Goal: Task Accomplishment & Management: Use online tool/utility

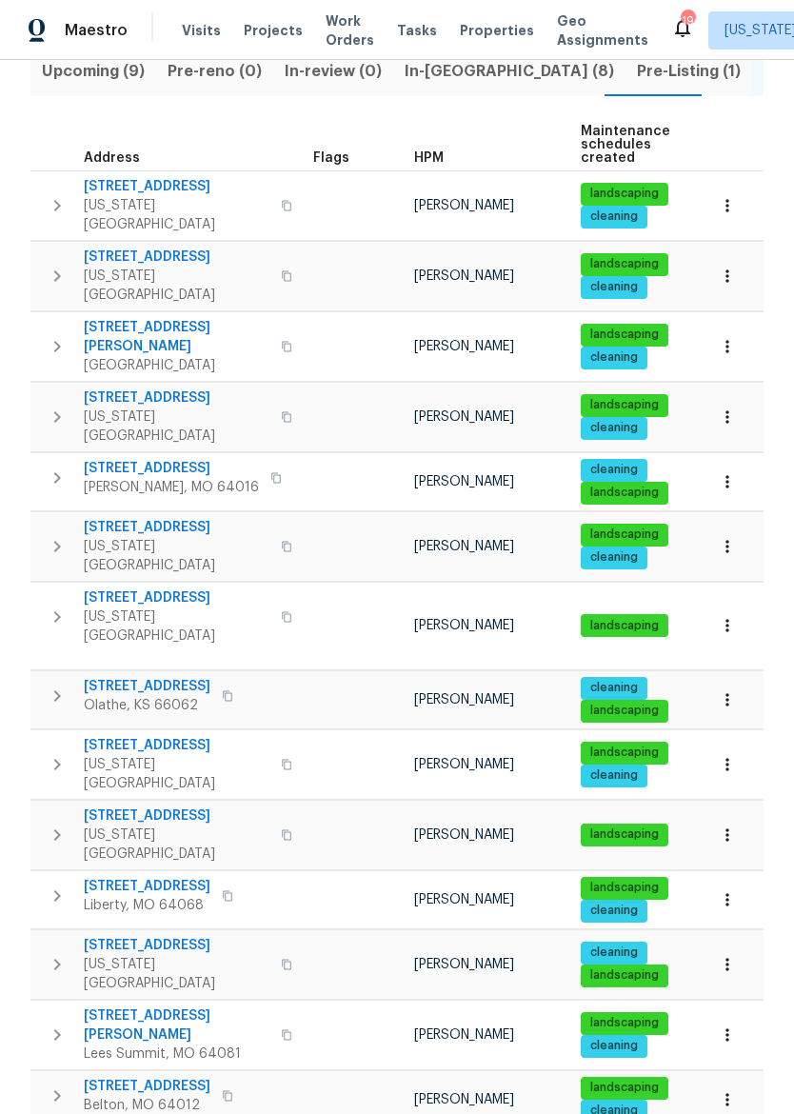
scroll to position [224, 0]
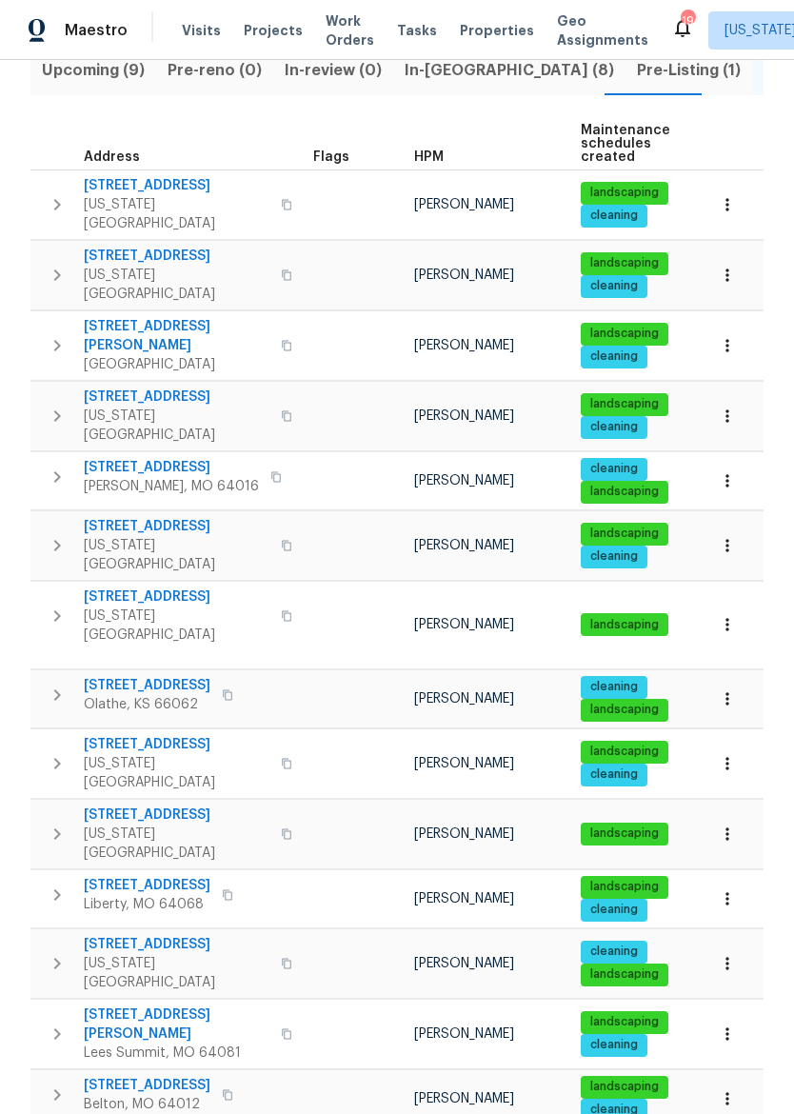
click at [127, 587] on span "[STREET_ADDRESS]" at bounding box center [177, 596] width 186 height 19
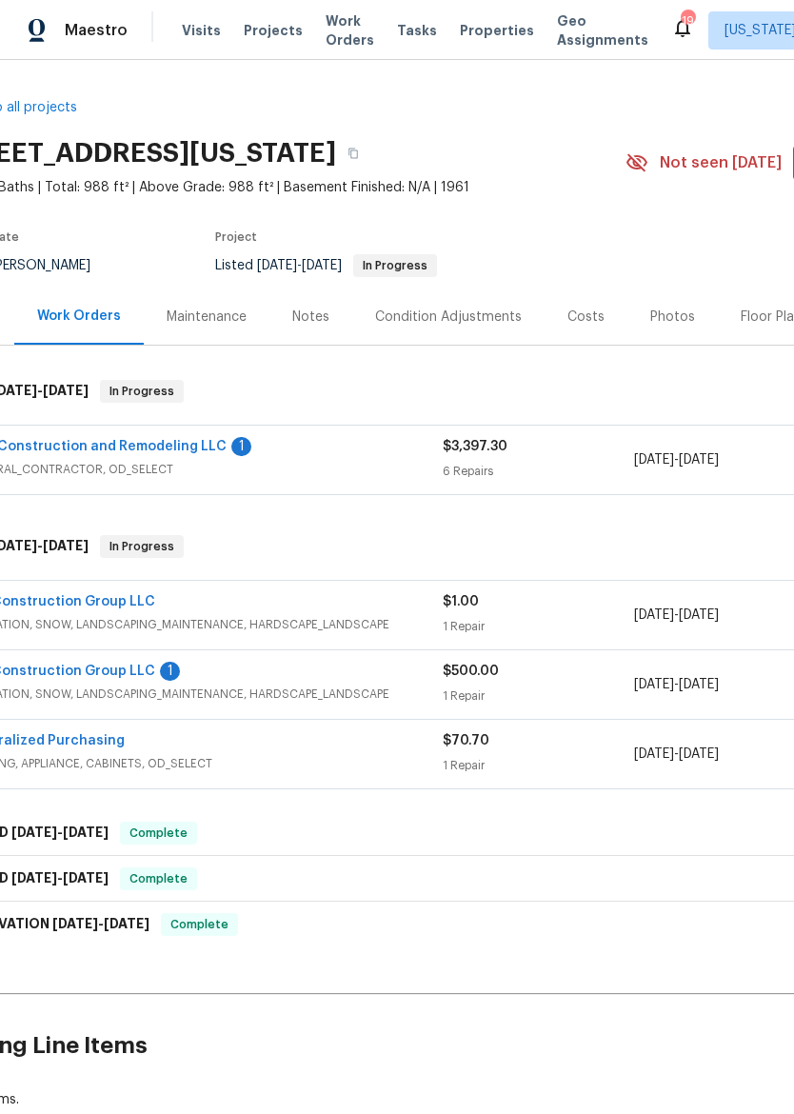
scroll to position [0, 69]
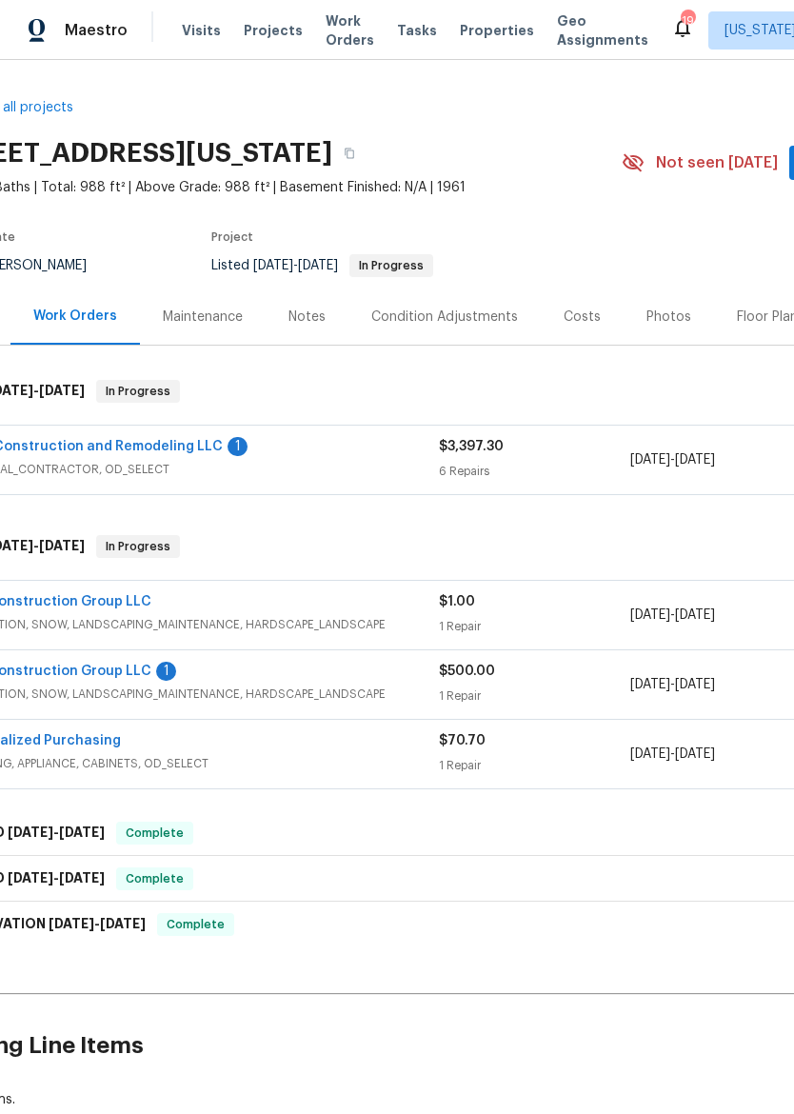
click at [108, 452] on link "A&C Construction and Remodeling LLC" at bounding box center [92, 446] width 262 height 13
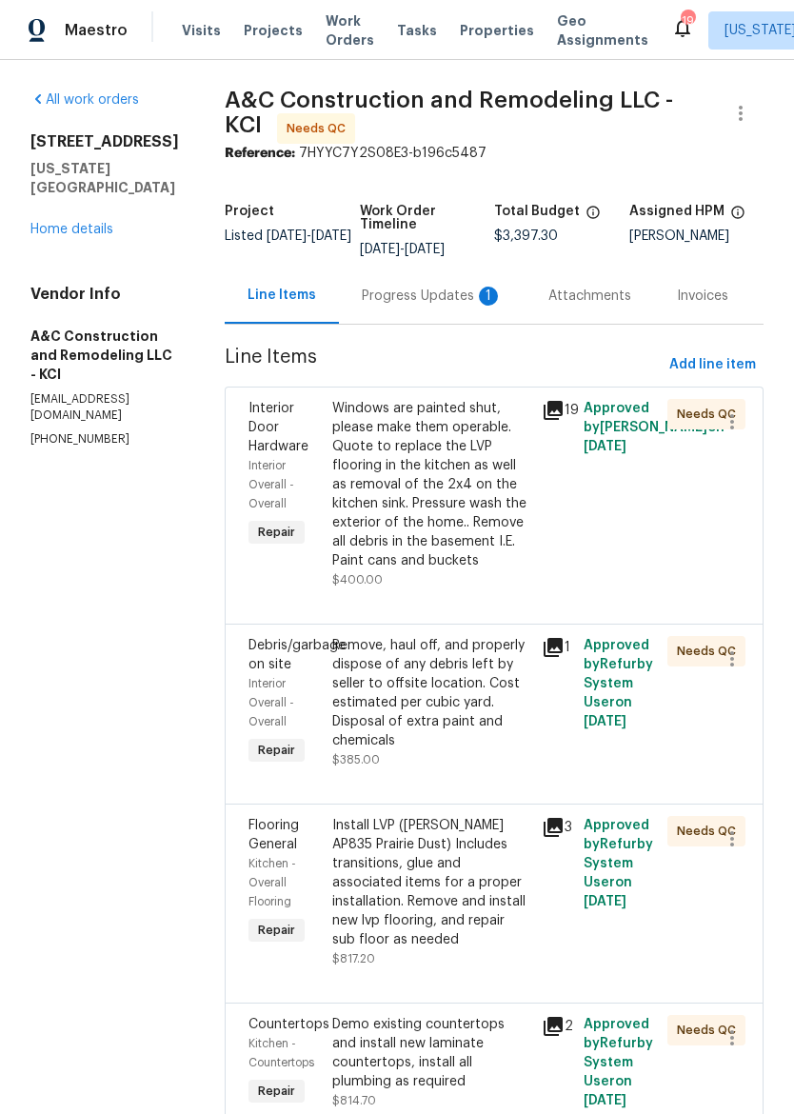
click at [435, 303] on div "Progress Updates 1" at bounding box center [432, 295] width 141 height 19
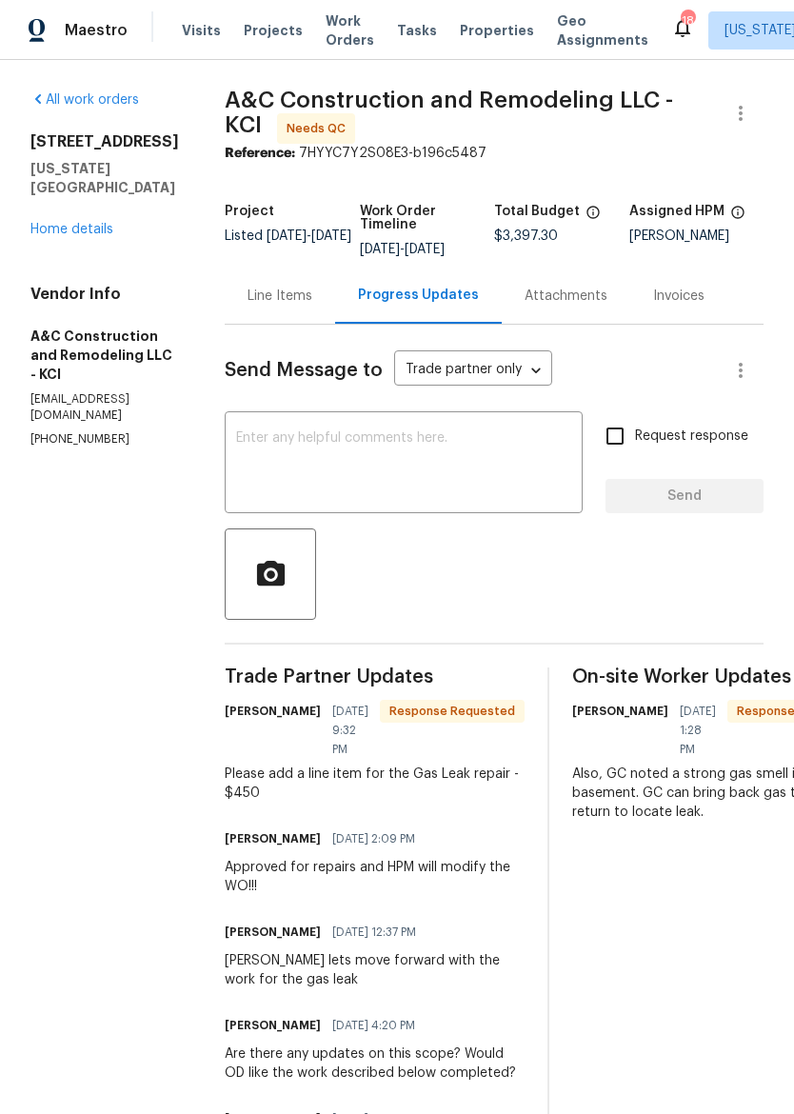
click at [304, 309] on div "Line Items" at bounding box center [280, 295] width 110 height 56
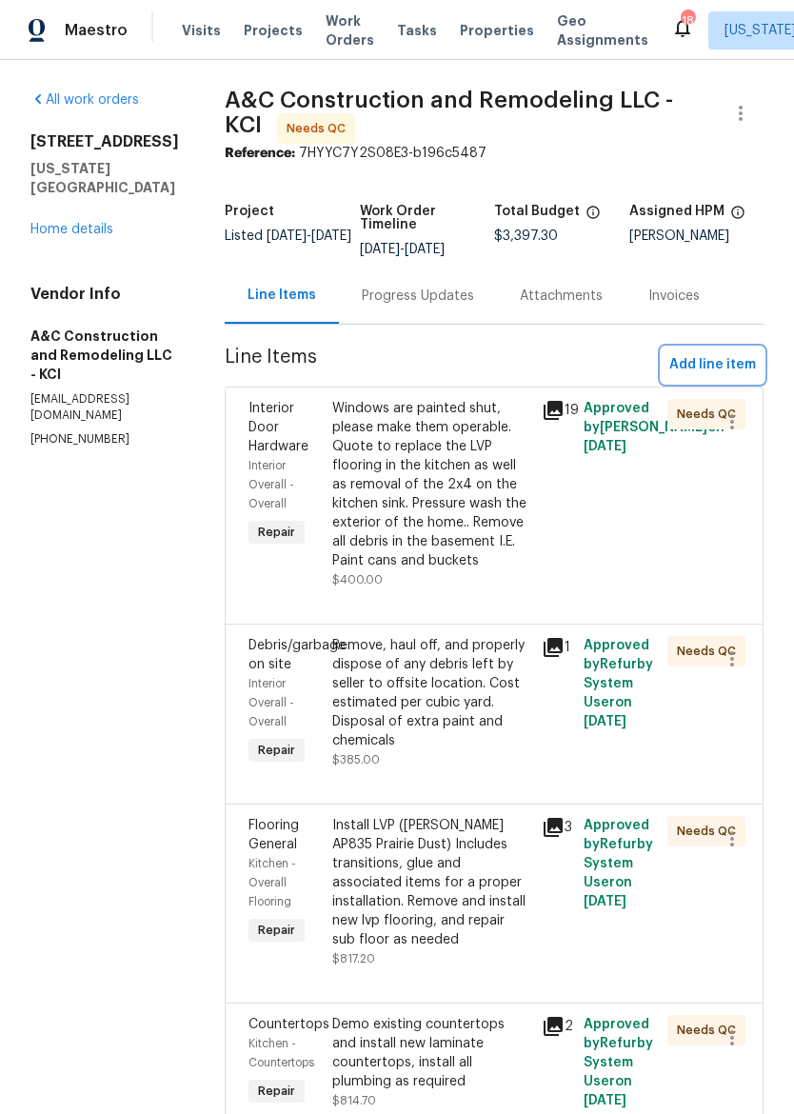
click at [718, 360] on span "Add line item" at bounding box center [712, 365] width 87 height 24
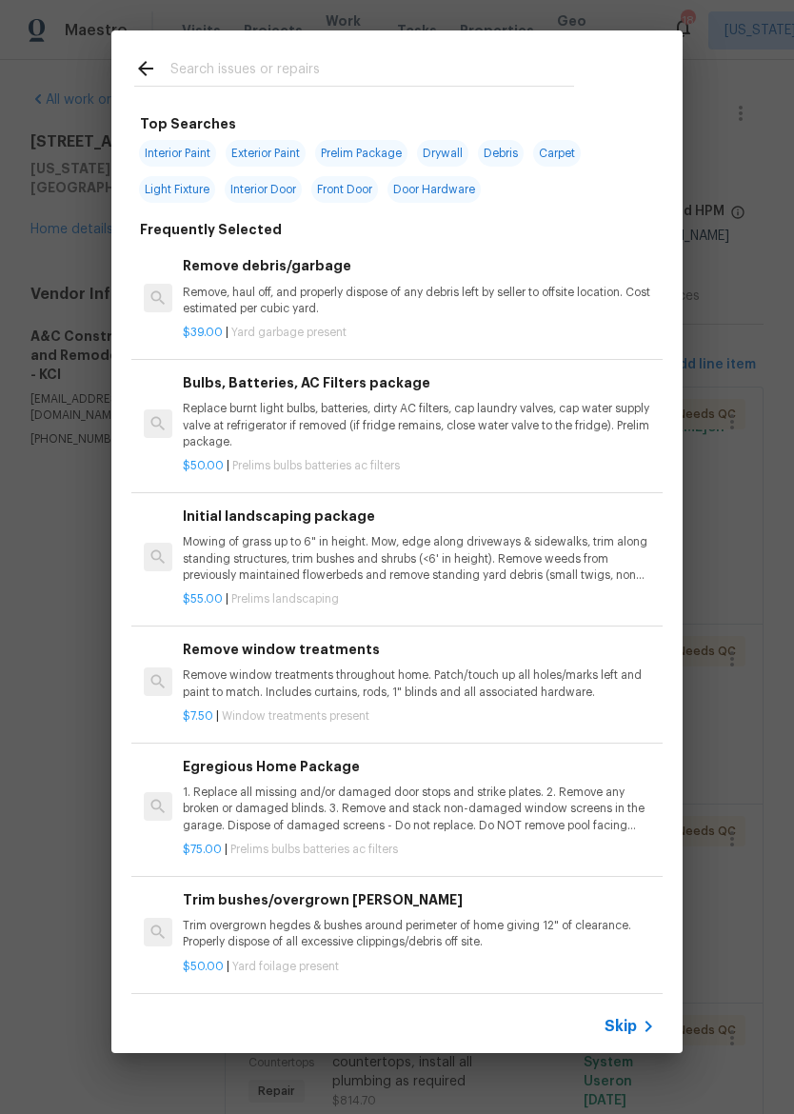
click at [448, 58] on input "text" at bounding box center [372, 71] width 404 height 29
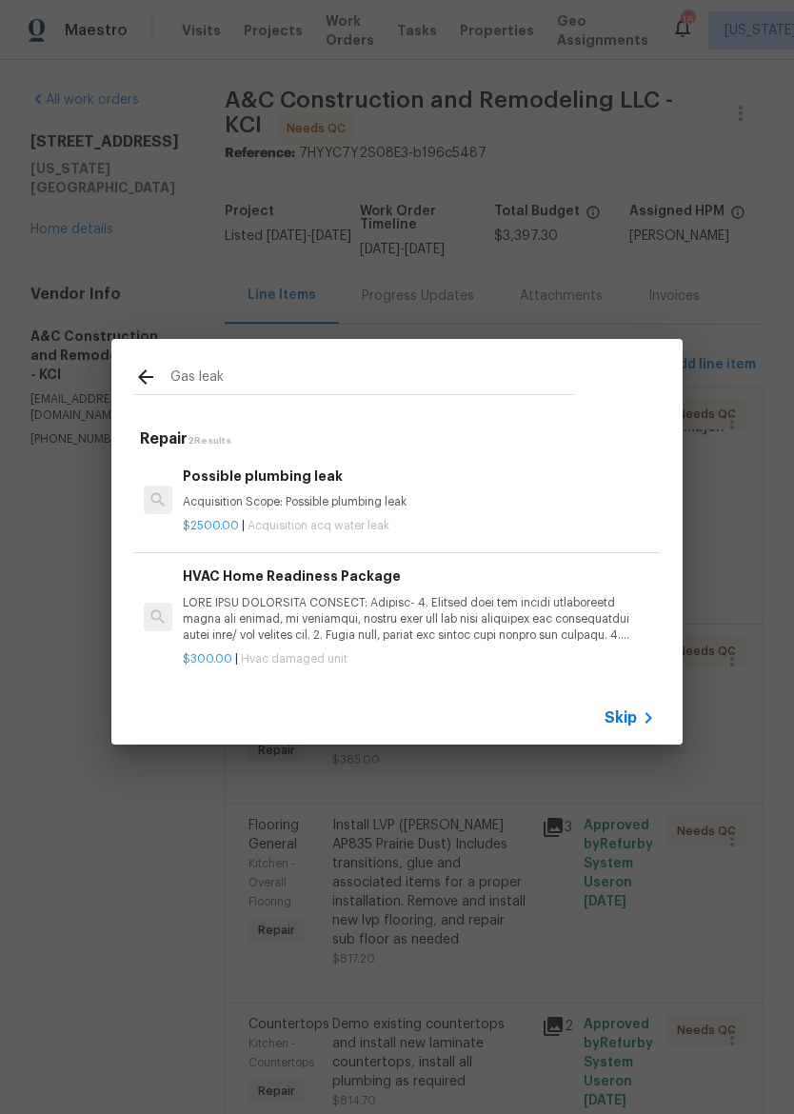
type input "Gas leak"
click at [145, 369] on icon at bounding box center [145, 376] width 23 height 23
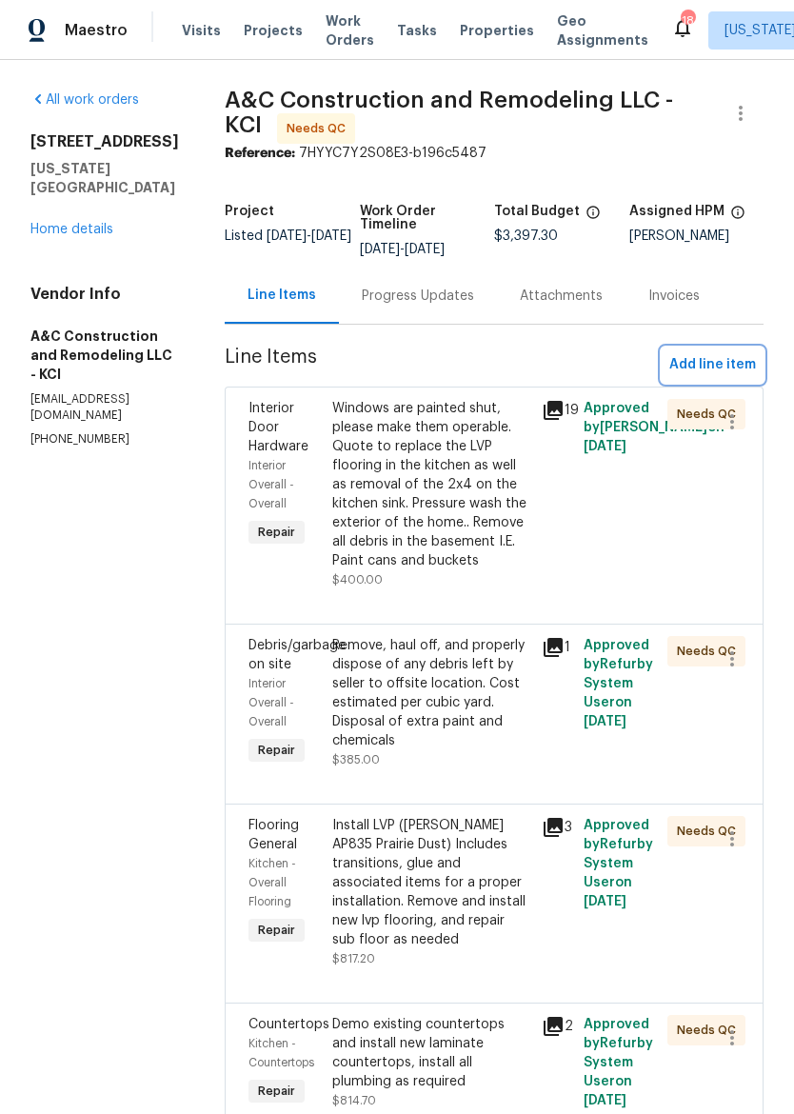
click at [737, 356] on span "Add line item" at bounding box center [712, 365] width 87 height 24
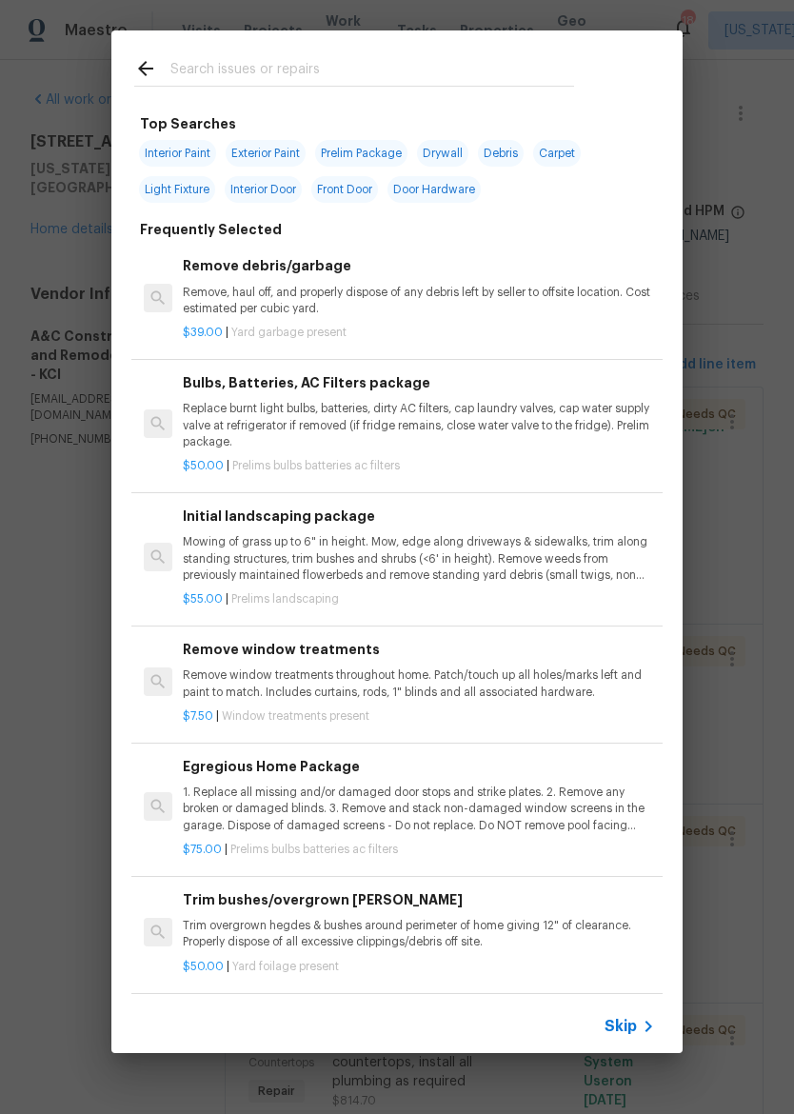
click at [450, 64] on input "text" at bounding box center [372, 71] width 404 height 29
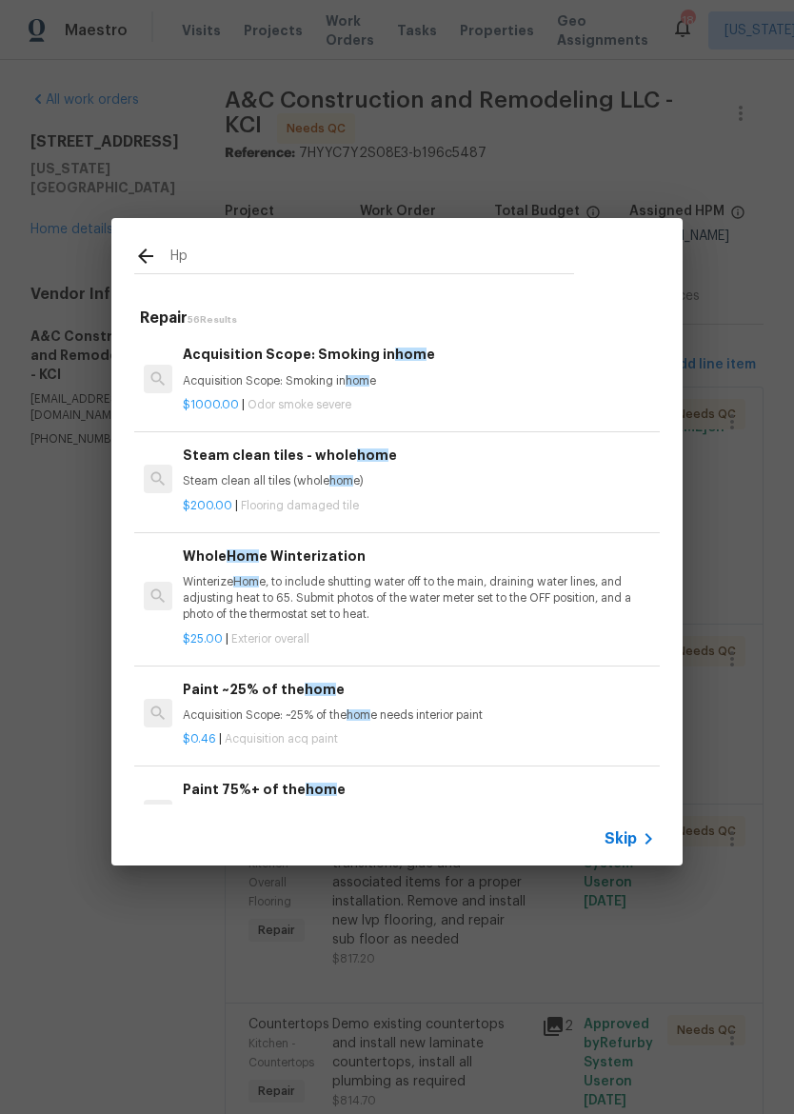
type input "Hpm"
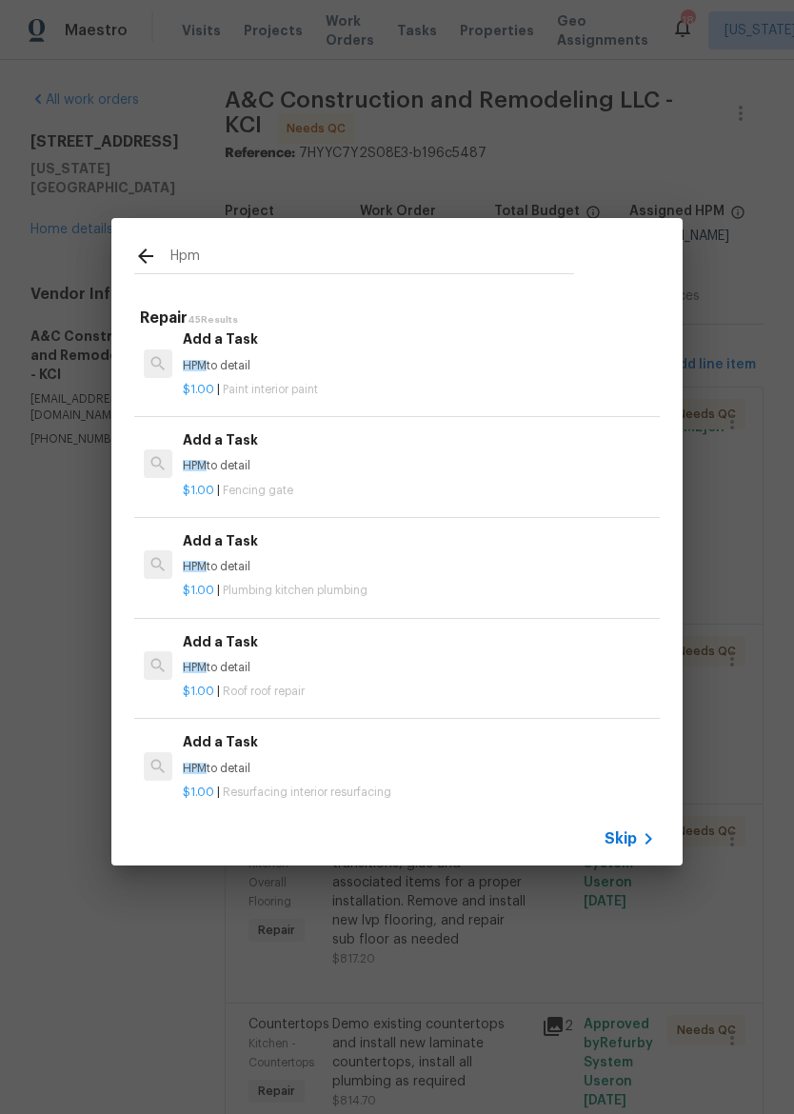
scroll to position [1022, 0]
click at [532, 562] on p "HPM to detail" at bounding box center [419, 566] width 472 height 16
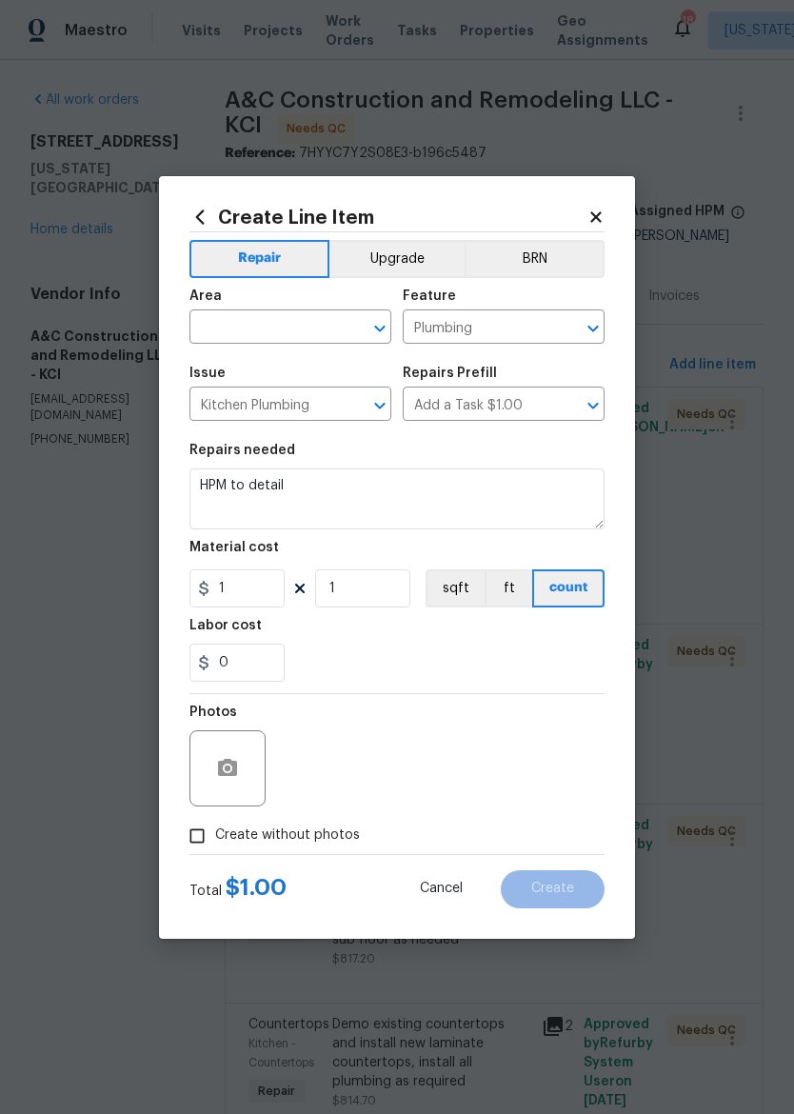
click at [532, 559] on div "Material cost" at bounding box center [396, 553] width 415 height 25
click at [463, 582] on button "sqft" at bounding box center [454, 588] width 59 height 38
click at [572, 585] on button "count" at bounding box center [568, 588] width 71 height 38
click at [264, 334] on input "text" at bounding box center [263, 329] width 148 height 30
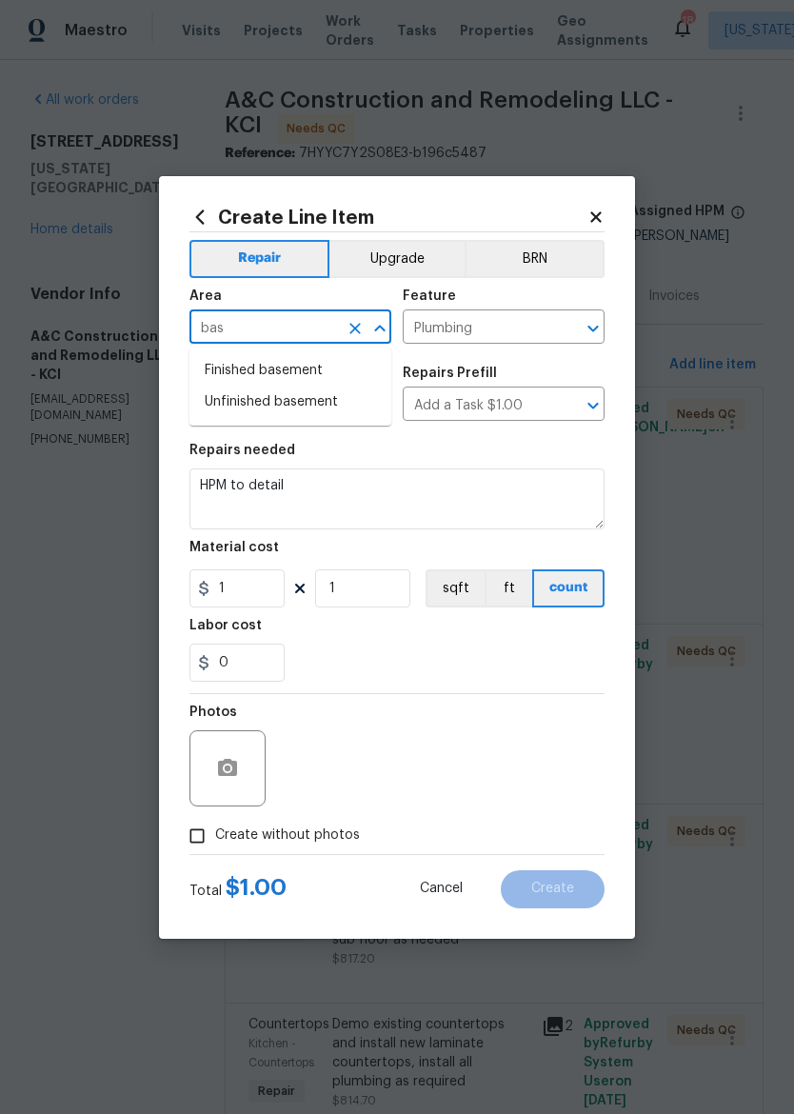
click at [344, 403] on li "Unfinished basement" at bounding box center [290, 401] width 202 height 31
type input "Unfinished basement"
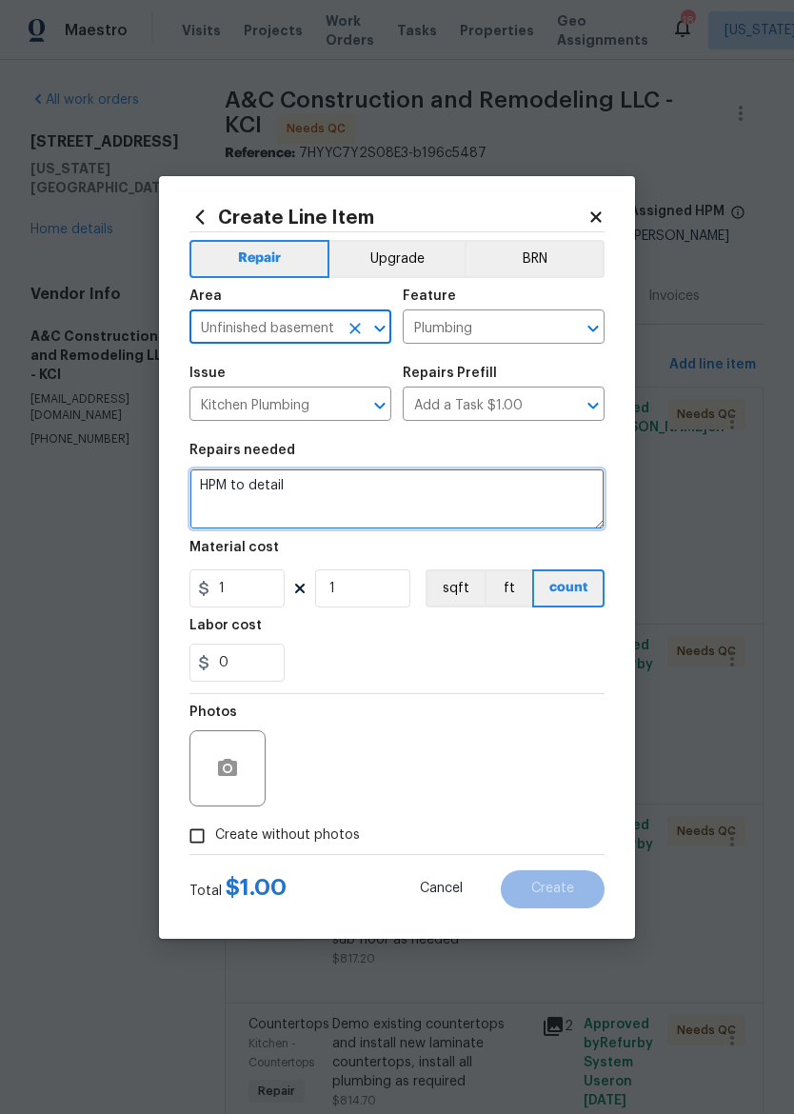
click at [411, 477] on textarea "HPM to detail" at bounding box center [396, 498] width 415 height 61
click at [417, 483] on textarea "HPM to detail" at bounding box center [396, 498] width 415 height 61
click at [416, 482] on textarea "HPM to detail" at bounding box center [396, 498] width 415 height 61
type textarea "H"
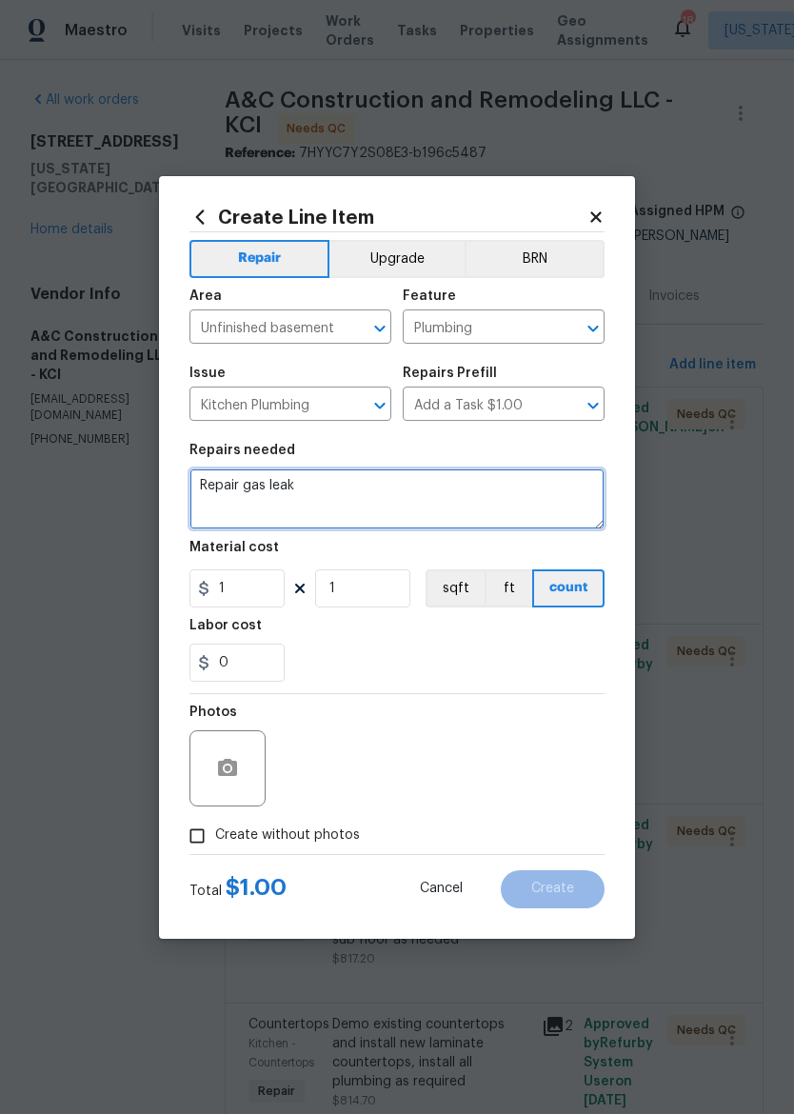
type textarea "Repair gas leak"
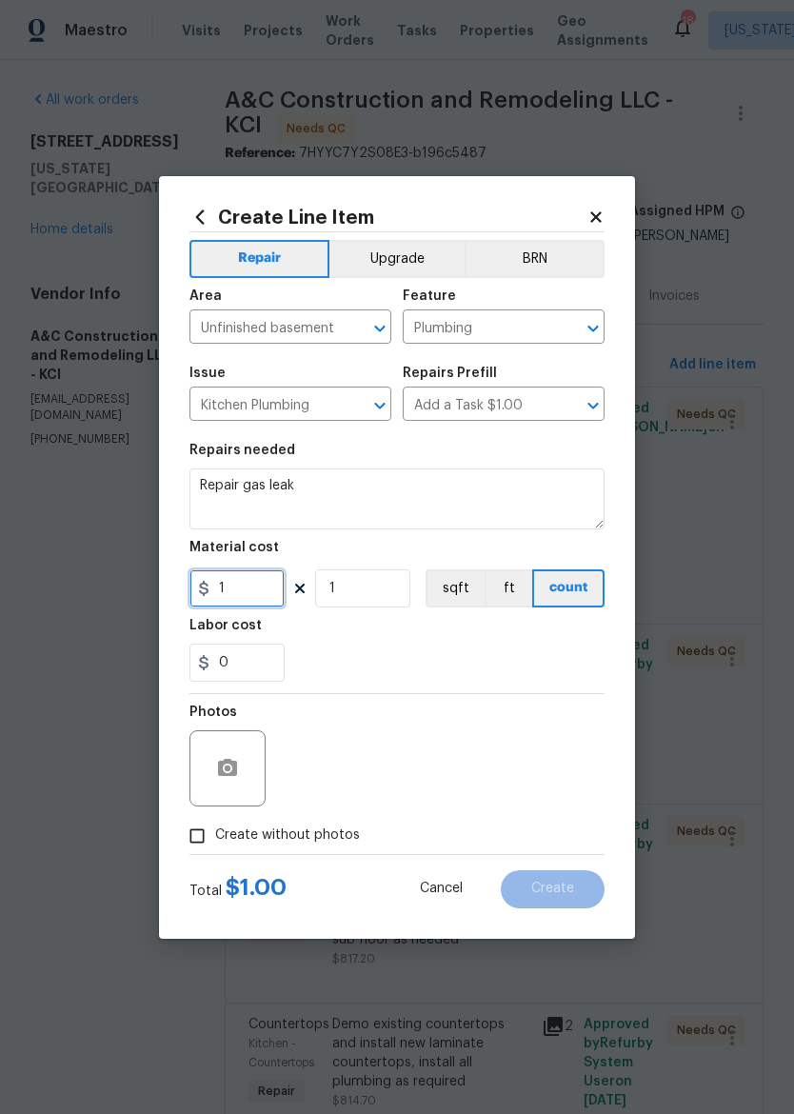
click at [255, 598] on input "1" at bounding box center [236, 588] width 95 height 38
click at [536, 658] on div "0" at bounding box center [396, 662] width 415 height 38
type input "450"
click at [198, 840] on input "Create without photos" at bounding box center [197, 836] width 36 height 36
checkbox input "true"
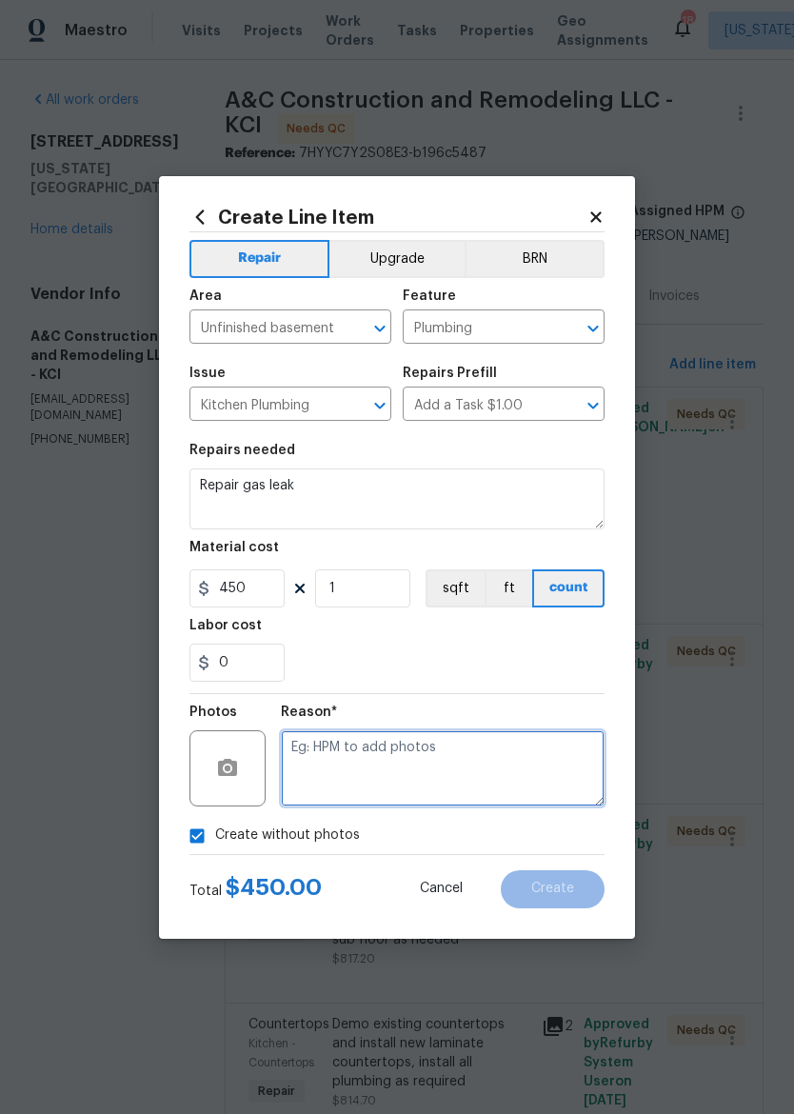
click at [567, 775] on textarea at bounding box center [443, 768] width 324 height 76
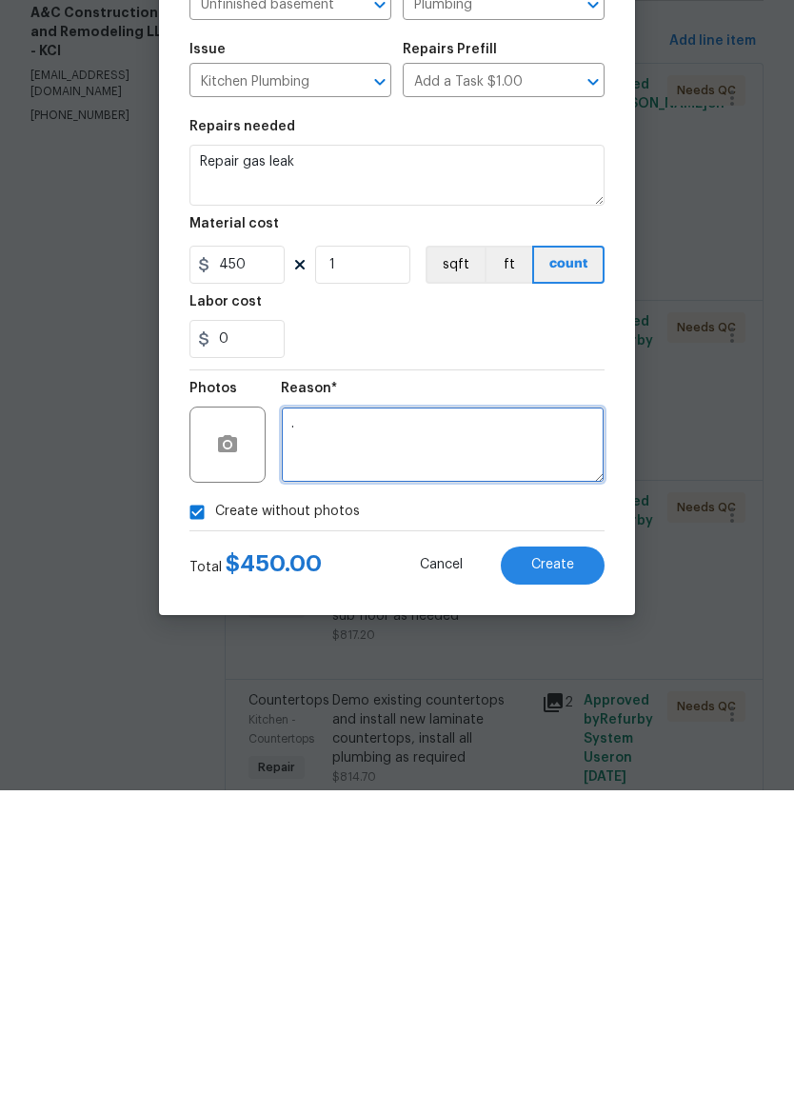
type textarea "."
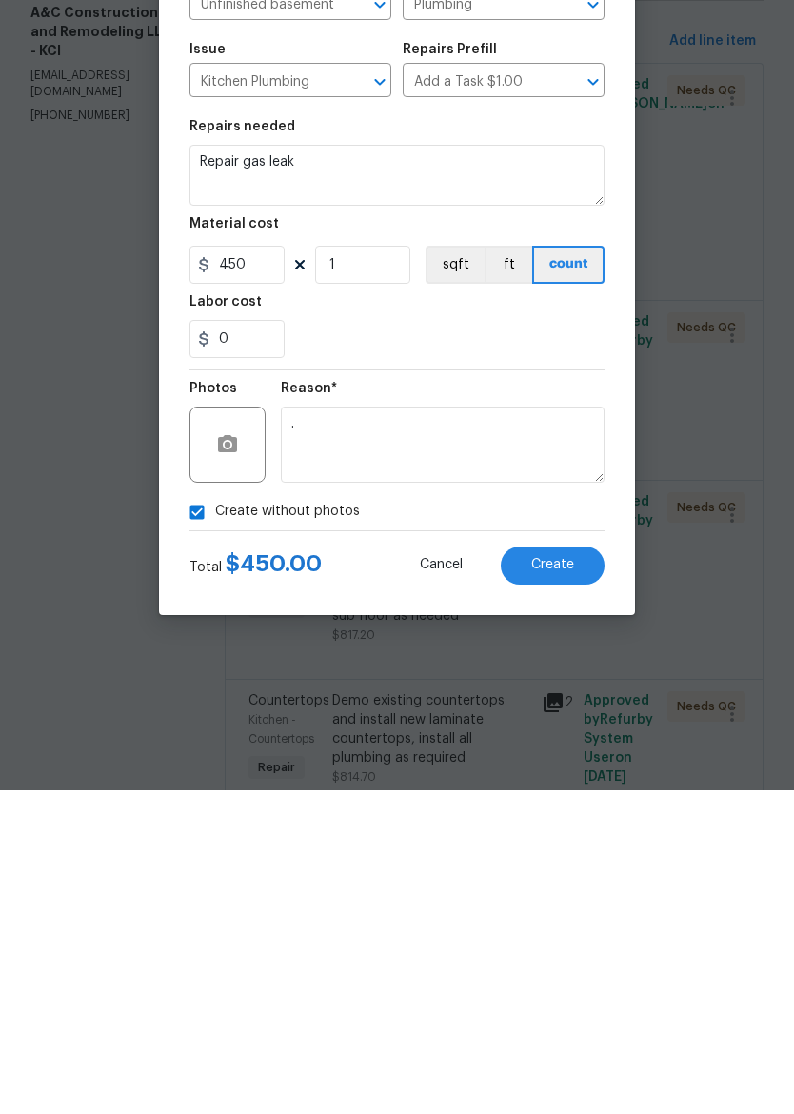
click at [572, 881] on span "Create" at bounding box center [552, 888] width 43 height 14
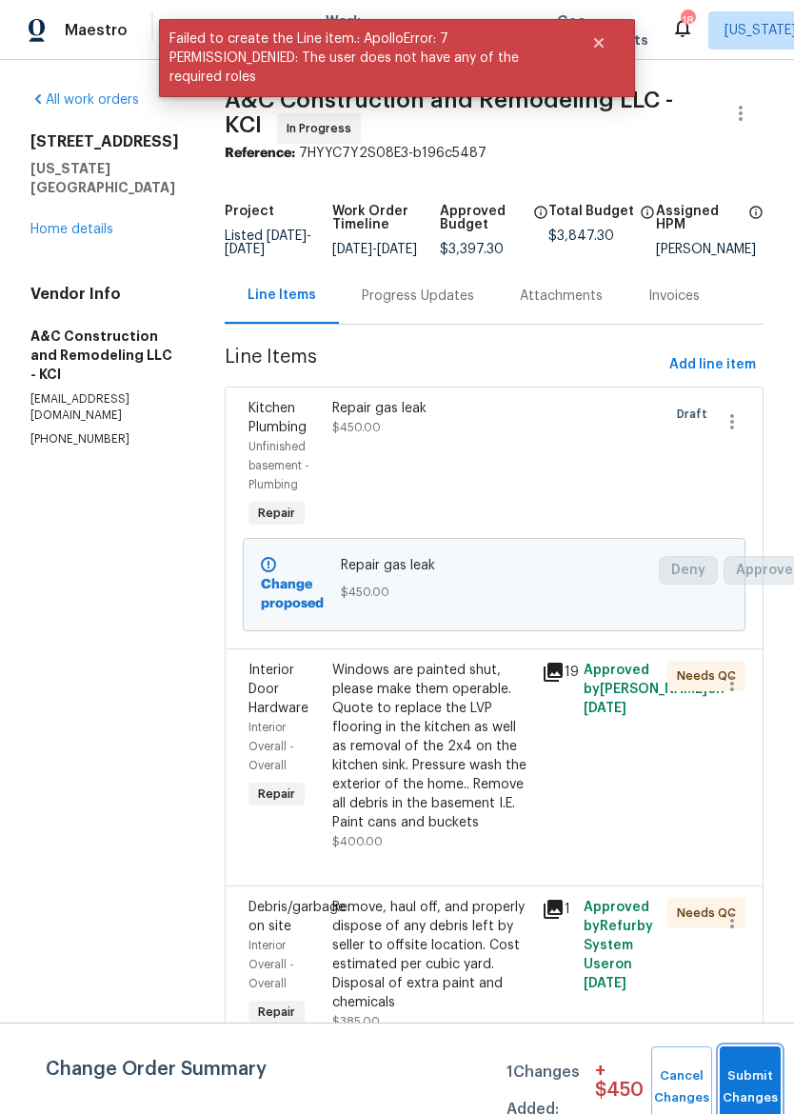
click at [753, 1094] on span "Submit Changes" at bounding box center [750, 1087] width 42 height 44
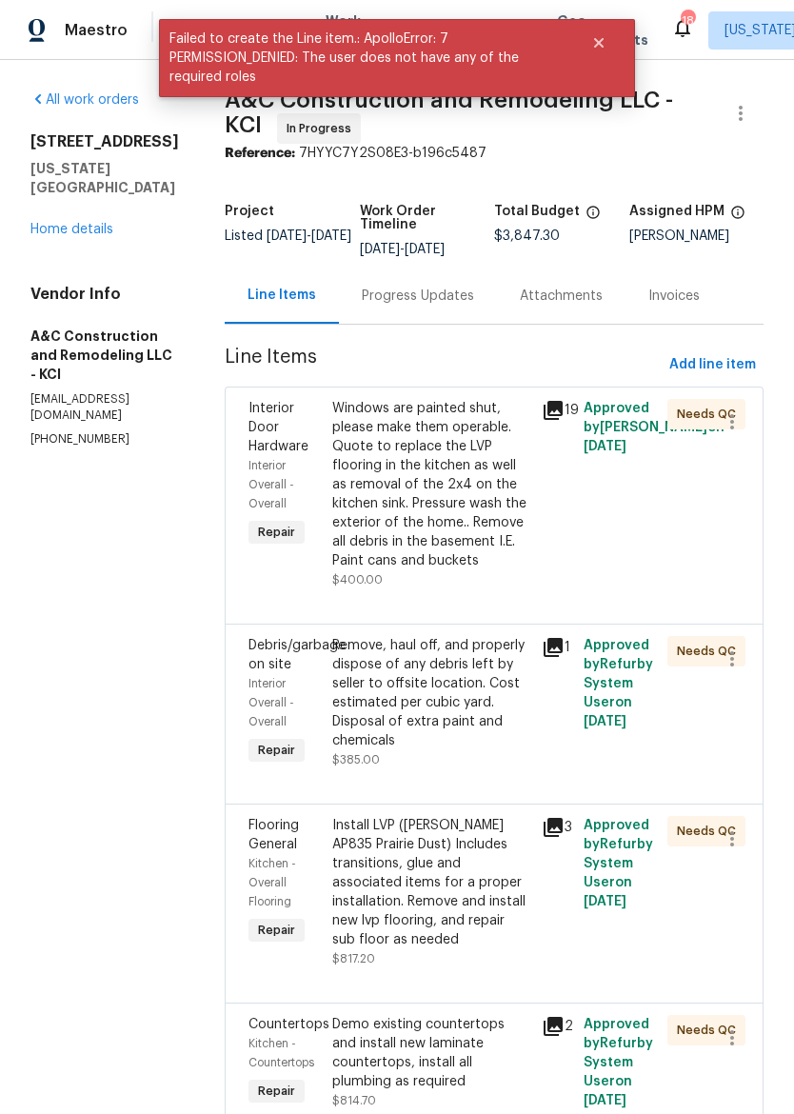
click at [31, 34] on img at bounding box center [37, 31] width 17 height 24
